Goal: Contribute content

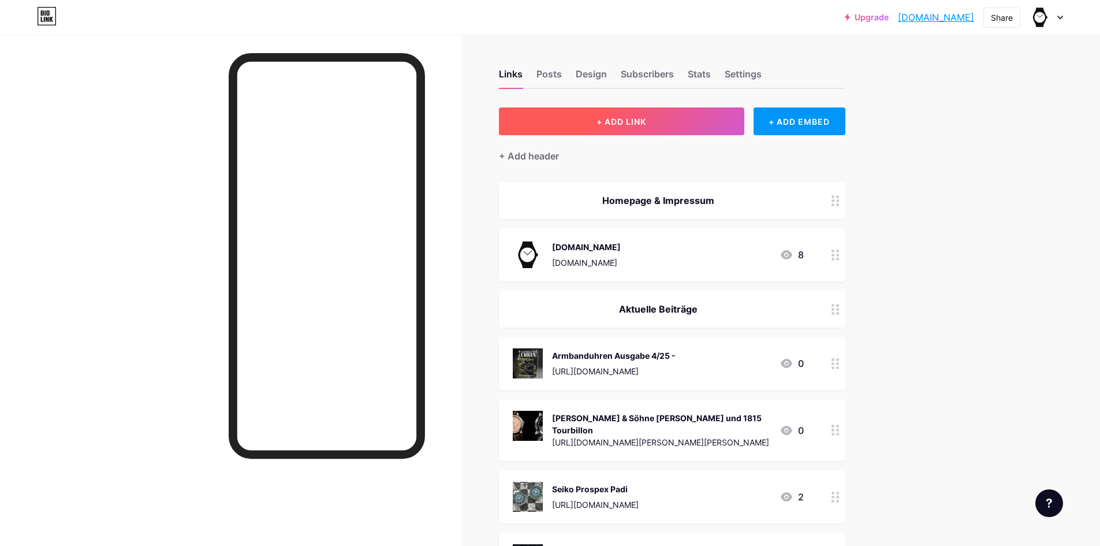
click at [632, 124] on span "+ ADD LINK" at bounding box center [621, 122] width 50 height 10
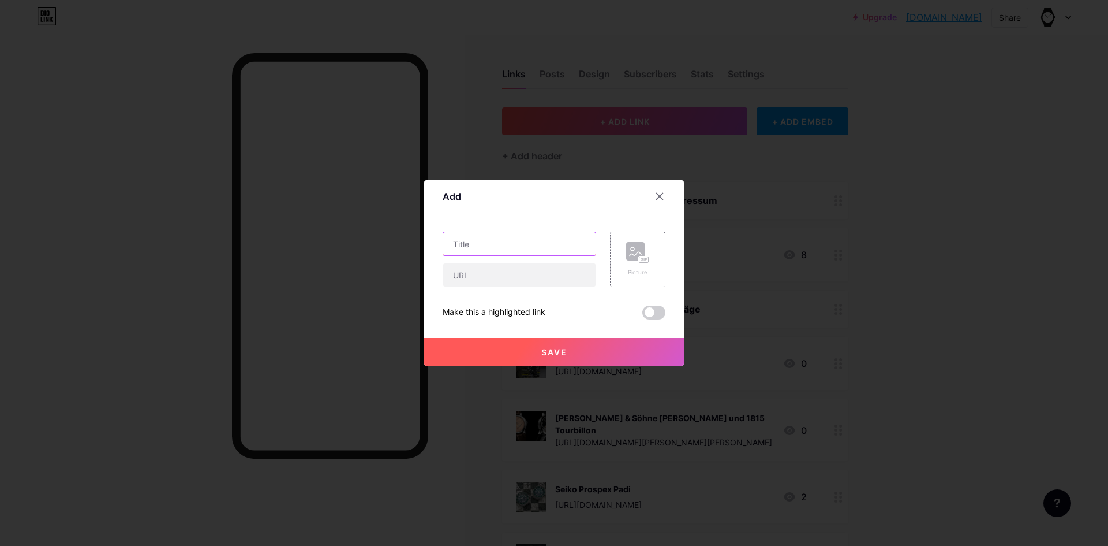
click at [511, 249] on input "text" at bounding box center [519, 243] width 152 height 23
click at [476, 240] on input "Blancpian Fifty Fathoms Automatique" at bounding box center [519, 243] width 152 height 23
click at [468, 236] on input "Blancpain Fifty Fathoms Automatique" at bounding box center [519, 243] width 152 height 23
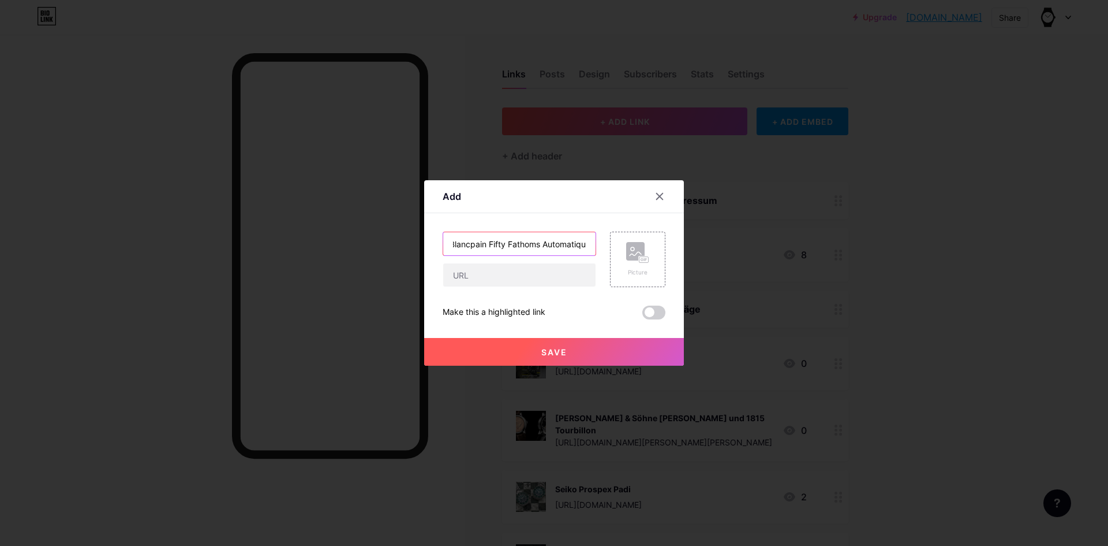
click at [458, 247] on input "Blancpain Fifty Fathoms Automatique" at bounding box center [519, 243] width 152 height 23
drag, startPoint x: 459, startPoint y: 243, endPoint x: 419, endPoint y: 253, distance: 41.6
click at [419, 253] on div "Add Content YouTube Play YouTube video without leaving your page. ADD Vimeo Pla…" at bounding box center [554, 273] width 1108 height 546
click at [508, 239] on input "Blancpain Fifty Fathoms Automatique" at bounding box center [519, 243] width 152 height 23
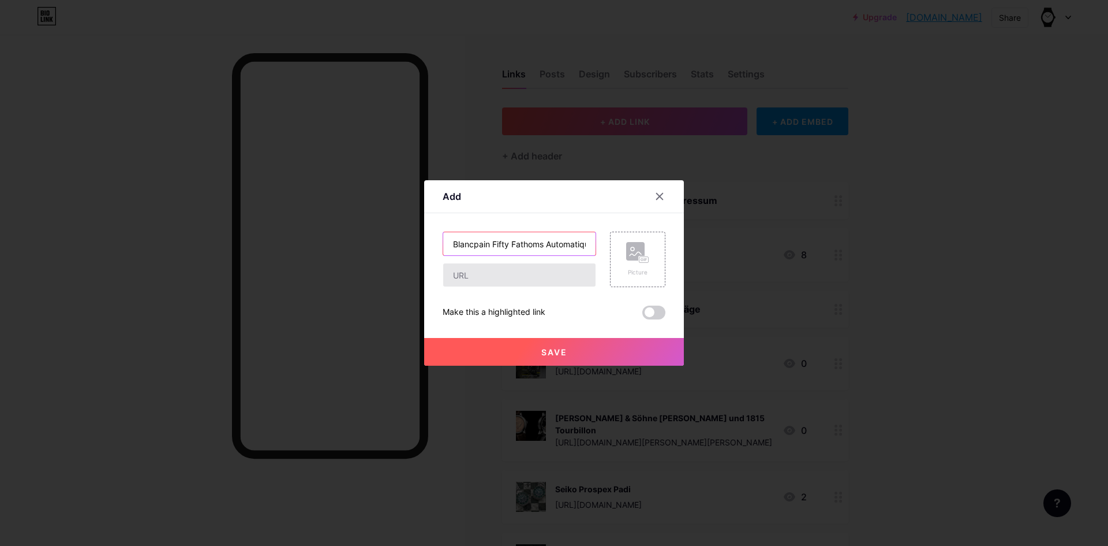
type input "Blancpain Fifty Fathoms Automatique"
click at [512, 276] on input "text" at bounding box center [519, 274] width 152 height 23
paste input "[URL][DOMAIN_NAME]"
type input "[URL][DOMAIN_NAME]"
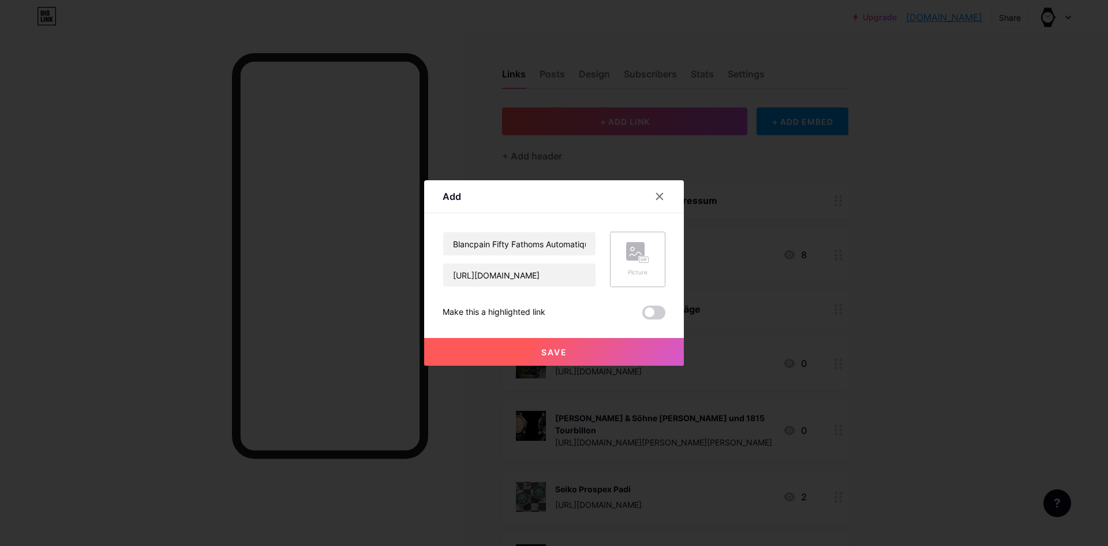
click at [627, 255] on rect at bounding box center [635, 251] width 18 height 18
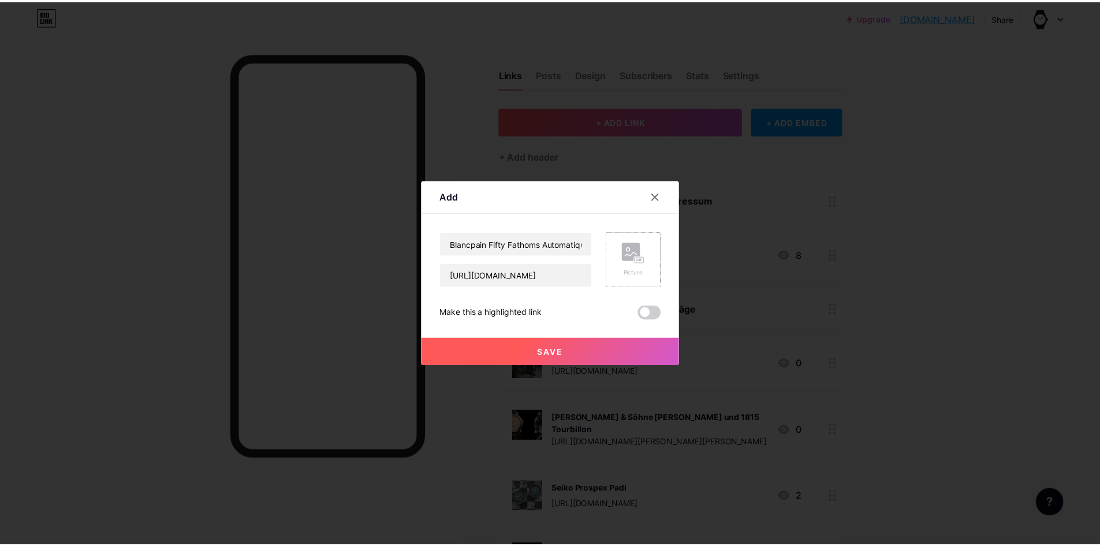
scroll to position [0, 0]
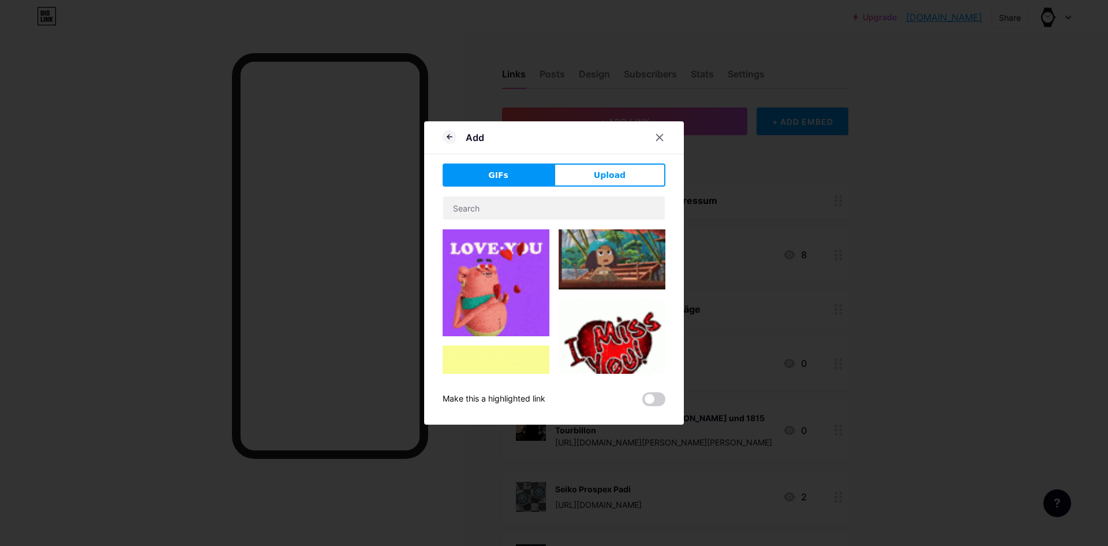
click at [585, 186] on button "Upload" at bounding box center [609, 174] width 111 height 23
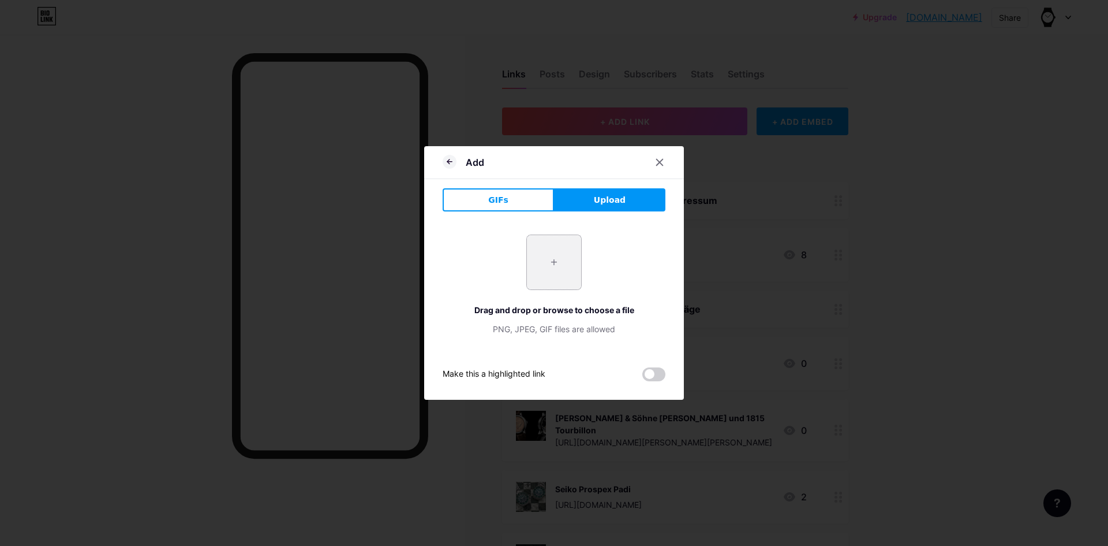
click at [558, 268] on input "file" at bounding box center [554, 262] width 54 height 54
click at [573, 257] on input "file" at bounding box center [554, 262] width 54 height 54
type input "C:\fakepath\blancpain.jpg"
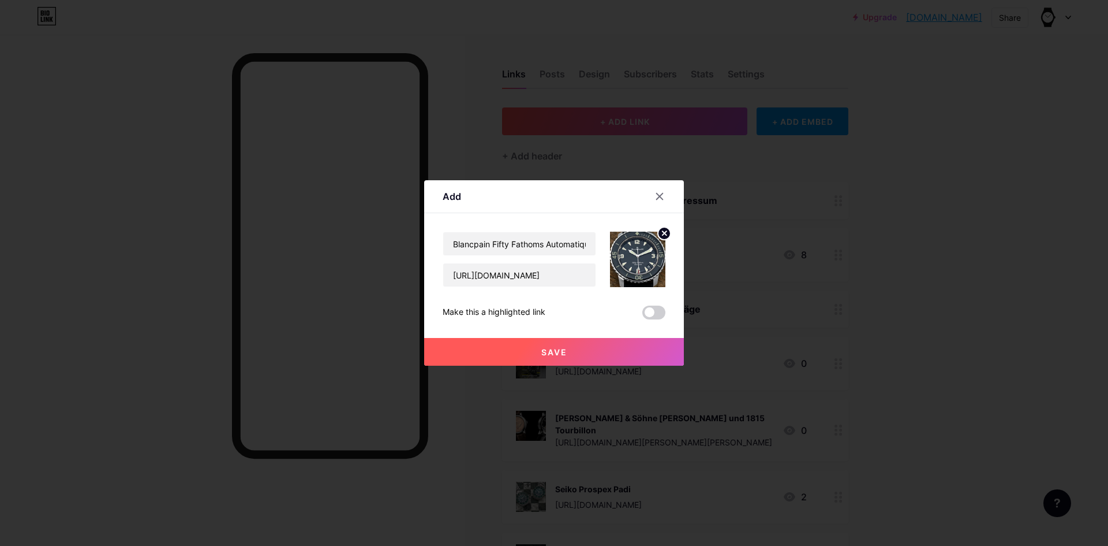
click at [562, 345] on button "Save" at bounding box center [554, 352] width 260 height 28
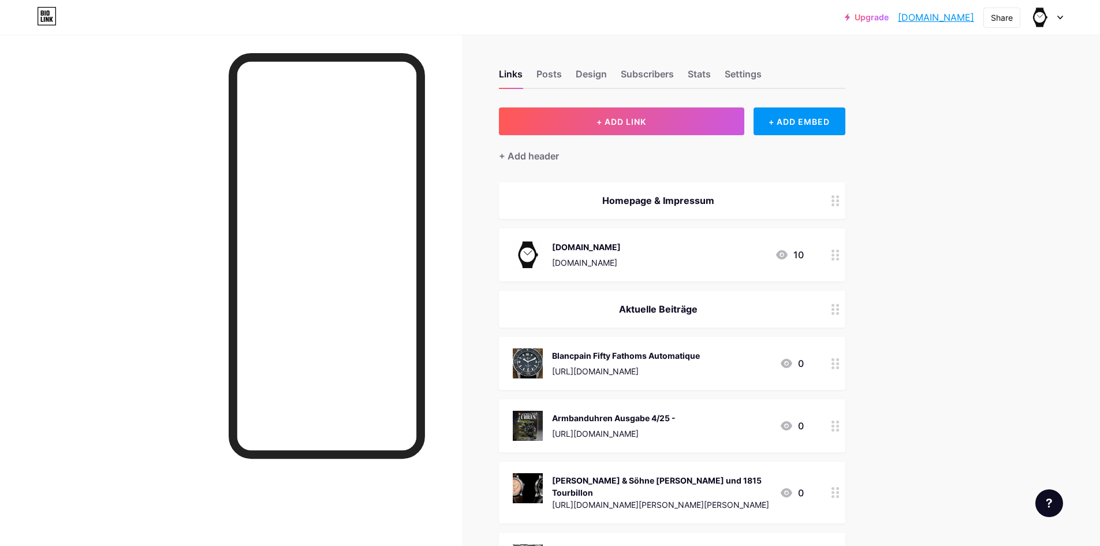
click at [700, 363] on div "Blancpain Fifty Fathoms Automatique [URL][DOMAIN_NAME]" at bounding box center [626, 363] width 148 height 30
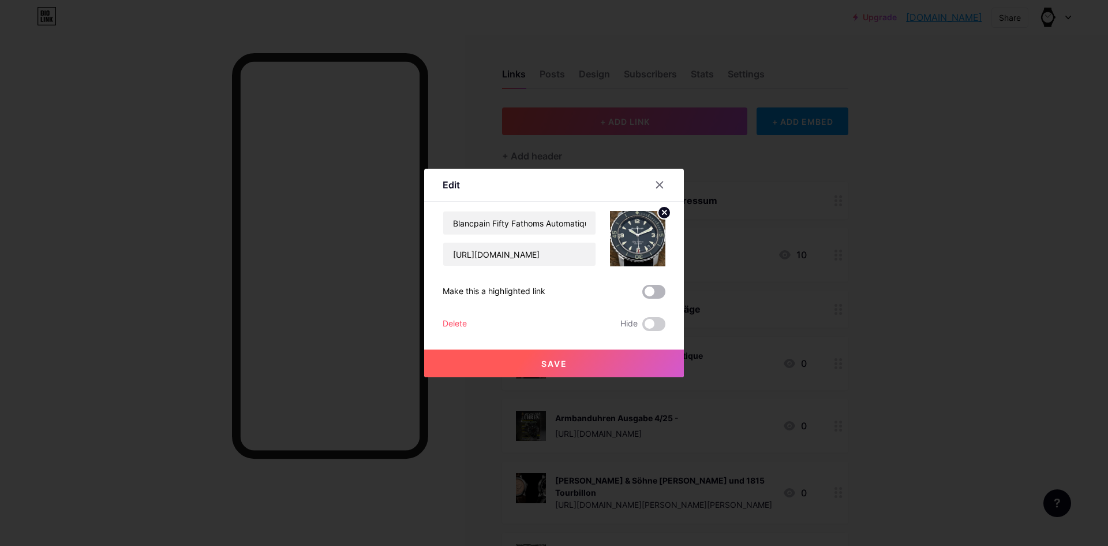
click at [655, 292] on span at bounding box center [653, 292] width 23 height 14
click at [642, 294] on input "checkbox" at bounding box center [642, 294] width 0 height 0
click at [558, 363] on span "Save" at bounding box center [554, 363] width 26 height 10
